Goal: Navigation & Orientation: Go to known website

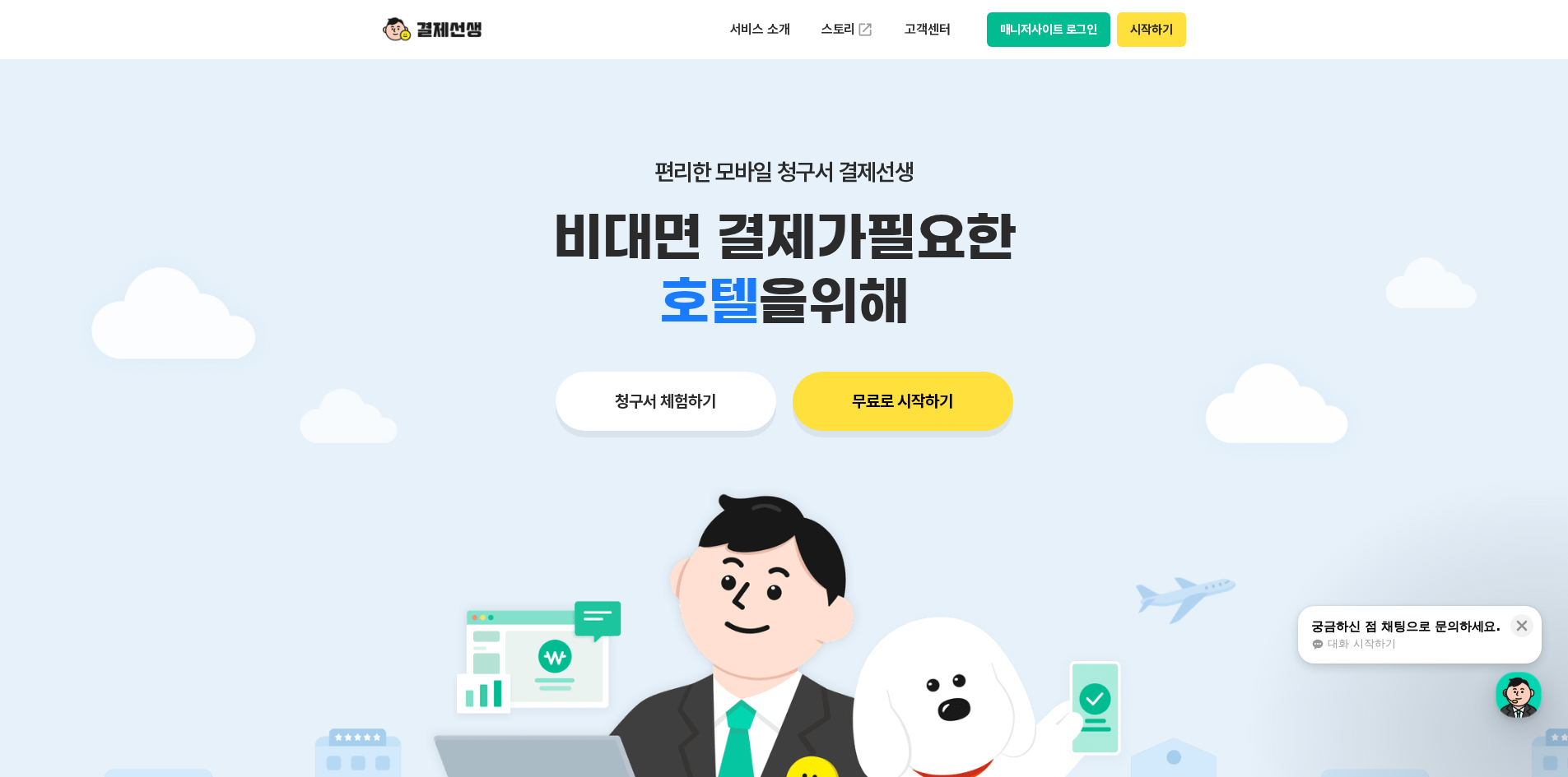
click at [446, 33] on img at bounding box center [432, 30] width 99 height 32
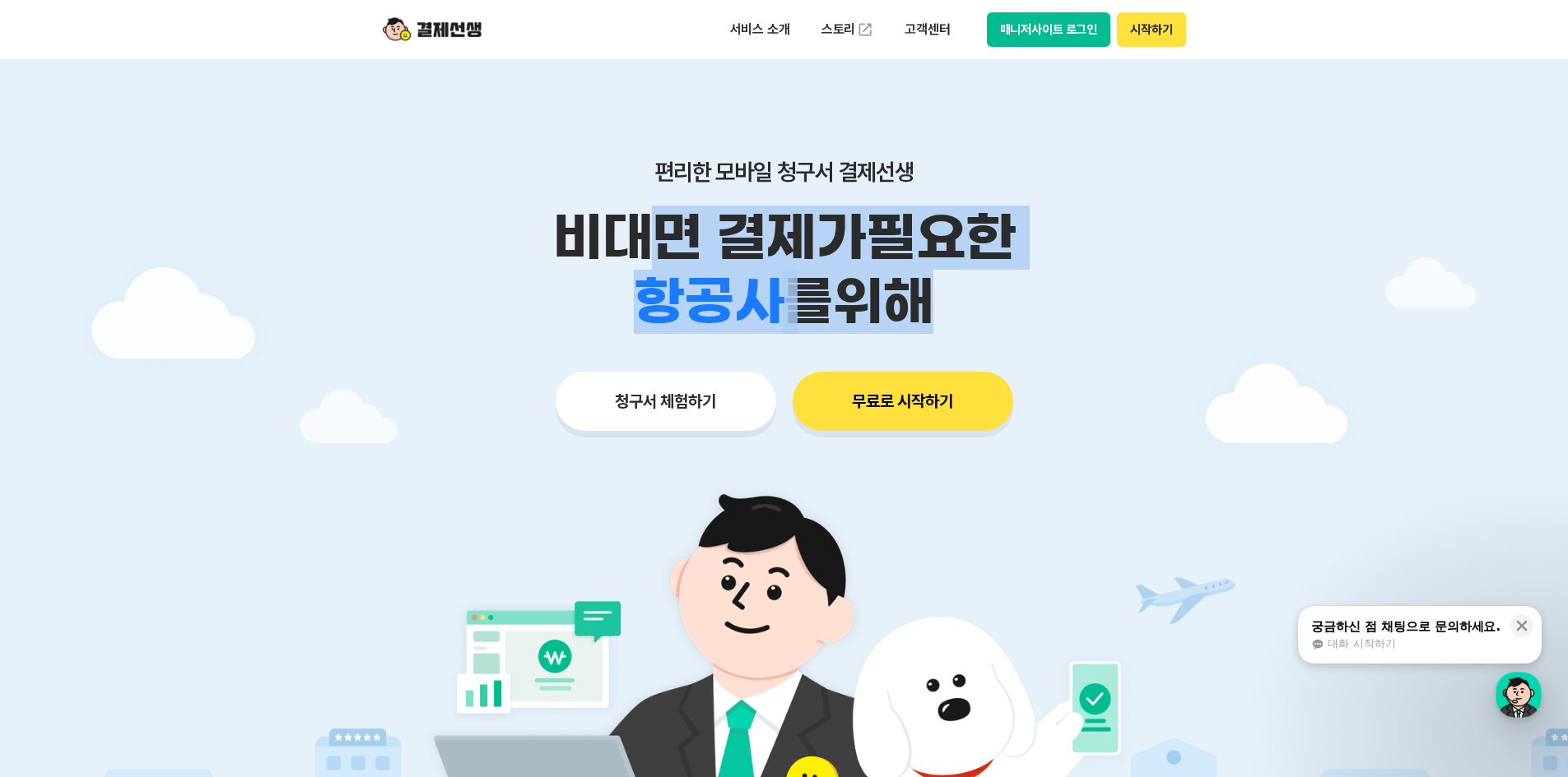
drag, startPoint x: 650, startPoint y: 215, endPoint x: 883, endPoint y: 281, distance: 242.2
click at [883, 281] on div "비대면 결제가 필요한 학원 공부방 호텔 쇼핑몰 병원 배달 보험사 항공사 골프장 를 위해" at bounding box center [784, 270] width 843 height 128
click at [883, 282] on span "를 위해" at bounding box center [858, 302] width 150 height 64
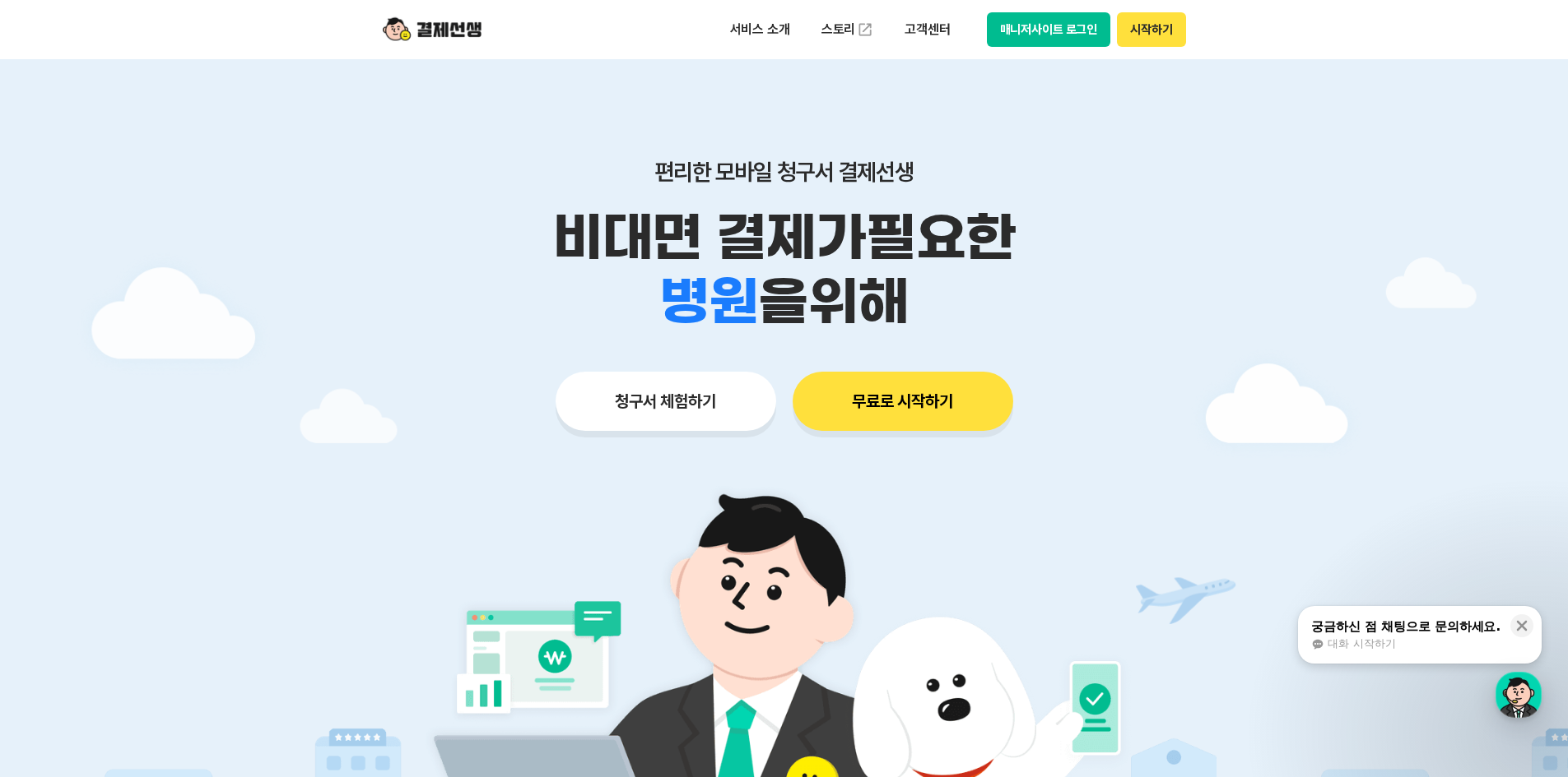
click at [1073, 43] on button "매니저사이트 로그인" at bounding box center [1049, 29] width 124 height 34
